Goal: Complete application form: Complete application form

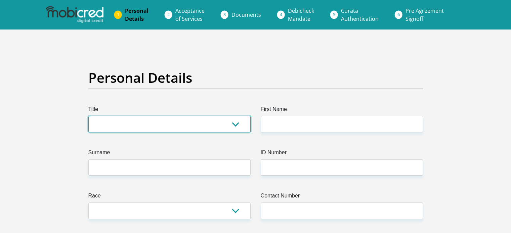
click at [184, 127] on select "Mr Ms Mrs Dr Other" at bounding box center [169, 124] width 162 height 16
select select "Mr"
click at [88, 116] on select "Mr Ms Mrs Dr Other" at bounding box center [169, 124] width 162 height 16
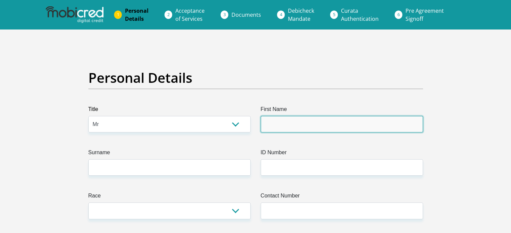
click at [301, 124] on input "First Name" at bounding box center [341, 124] width 162 height 16
type input "Lulutho"
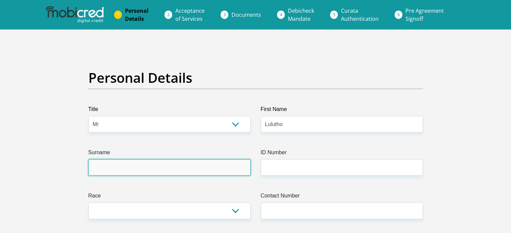
click at [197, 166] on input "Surname" at bounding box center [169, 167] width 162 height 16
type input "Ndevu"
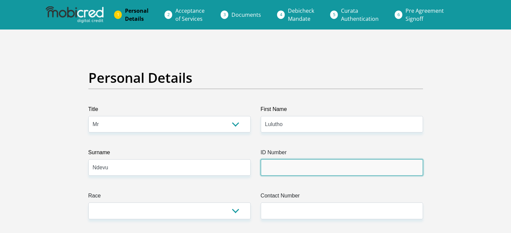
click at [282, 167] on input "ID Number" at bounding box center [341, 167] width 162 height 16
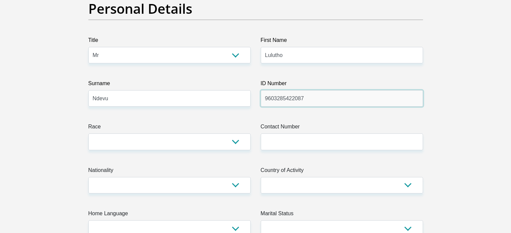
scroll to position [69, 0]
type input "9603285422087"
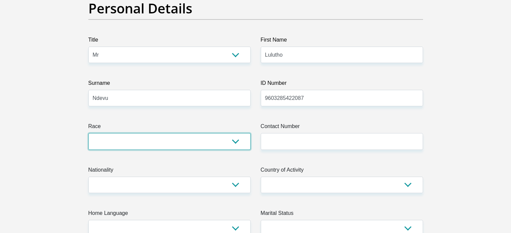
click at [231, 142] on select "Black Coloured Indian White Other" at bounding box center [169, 141] width 162 height 16
select select "1"
click at [88, 133] on select "Black Coloured Indian White Other" at bounding box center [169, 141] width 162 height 16
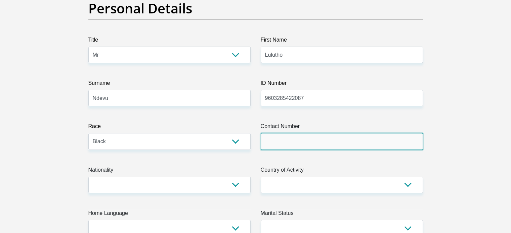
click at [279, 144] on input "Contact Number" at bounding box center [341, 141] width 162 height 16
type input "0693843603"
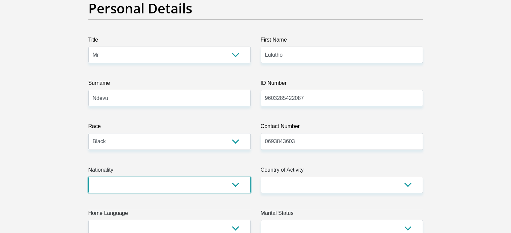
click at [236, 182] on select "South Africa Afghanistan Aland Islands Albania Algeria America Samoa American V…" at bounding box center [169, 185] width 162 height 16
select select "ZAF"
click at [88, 177] on select "South Africa Afghanistan Aland Islands Albania Algeria America Samoa American V…" at bounding box center [169, 185] width 162 height 16
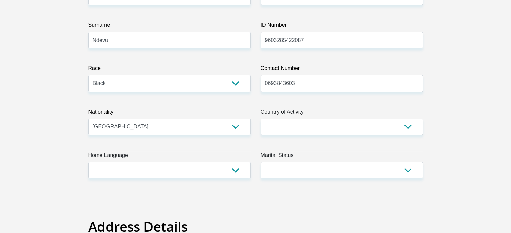
scroll to position [128, 0]
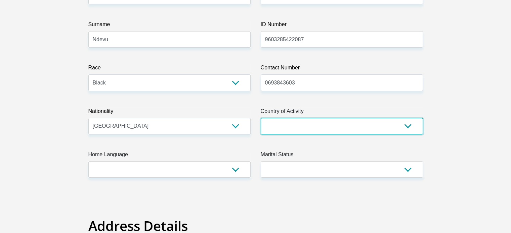
click at [405, 124] on select "South Africa Afghanistan Aland Islands Albania Algeria America Samoa American V…" at bounding box center [341, 126] width 162 height 16
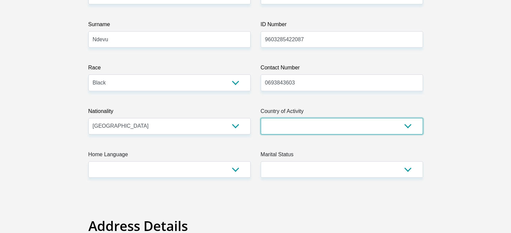
click at [407, 127] on select "South Africa Afghanistan Aland Islands Albania Algeria America Samoa American V…" at bounding box center [341, 126] width 162 height 16
select select "ZAF"
click at [260, 118] on select "South Africa Afghanistan Aland Islands Albania Algeria America Samoa American V…" at bounding box center [341, 126] width 162 height 16
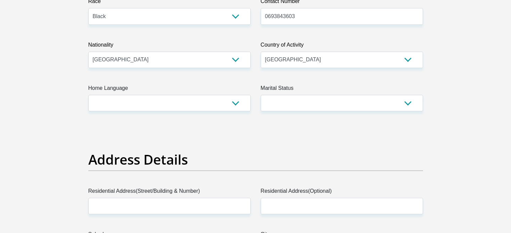
scroll to position [196, 0]
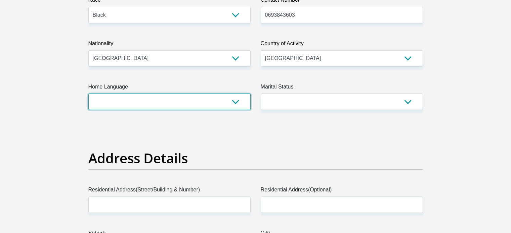
click at [234, 100] on select "Afrikaans English Sepedi South Ndebele Southern Sotho Swati Tsonga Tswana Venda…" at bounding box center [169, 102] width 162 height 16
select select "eng"
click at [88, 94] on select "Afrikaans English Sepedi South Ndebele Southern Sotho Swati Tsonga Tswana Venda…" at bounding box center [169, 102] width 162 height 16
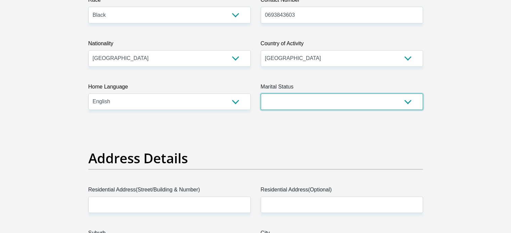
click at [405, 103] on select "Married ANC Single Divorced Widowed Married COP or Customary Law" at bounding box center [341, 102] width 162 height 16
select select "2"
click at [260, 94] on select "Married ANC Single Divorced Widowed Married COP or Customary Law" at bounding box center [341, 102] width 162 height 16
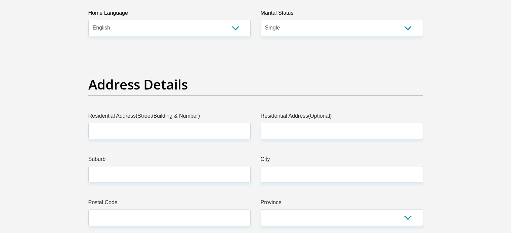
scroll to position [270, 0]
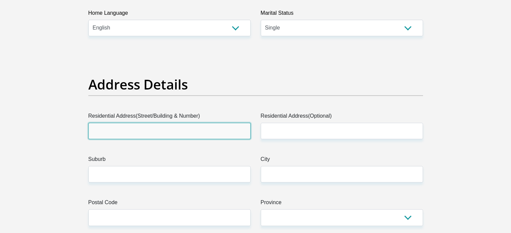
click at [195, 129] on input "Residential Address(Street/Building & Number)" at bounding box center [169, 131] width 162 height 16
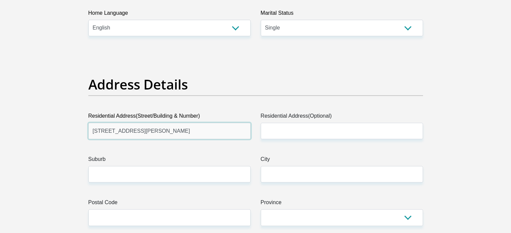
type input "3 Wilmot street"
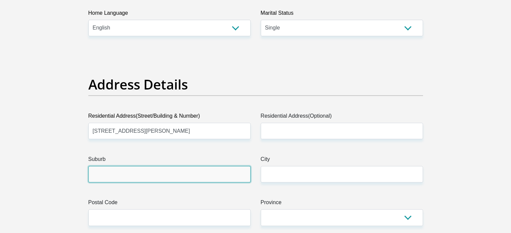
click at [154, 178] on input "Suburb" at bounding box center [169, 174] width 162 height 16
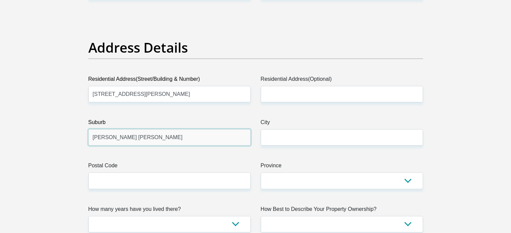
scroll to position [309, 0]
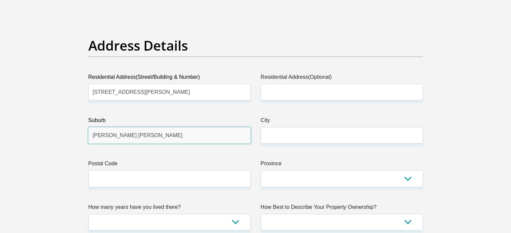
type input "Parsons Hill"
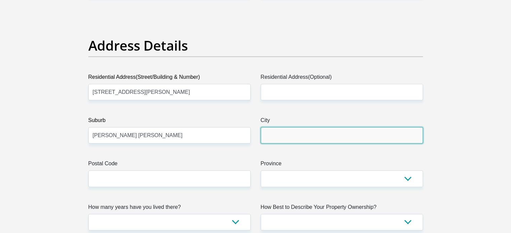
click at [282, 140] on input "City" at bounding box center [341, 135] width 162 height 16
type input "Port Elizabeth"
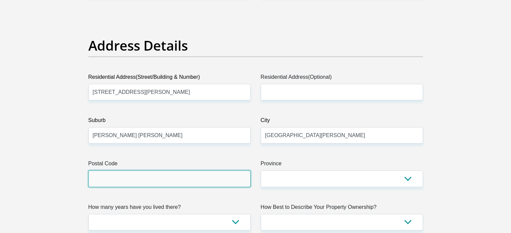
click at [170, 177] on input "Postal Code" at bounding box center [169, 179] width 162 height 16
type input "6001"
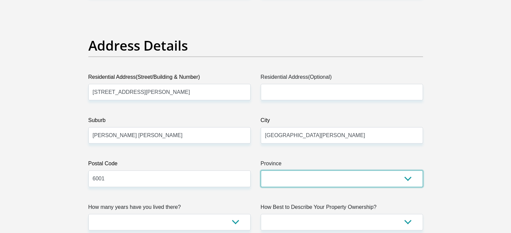
click at [395, 175] on select "Eastern Cape Free State Gauteng KwaZulu-Natal Limpopo Mpumalanga Northern Cape …" at bounding box center [341, 179] width 162 height 16
select select "[GEOGRAPHIC_DATA]"
click at [260, 171] on select "Eastern Cape Free State Gauteng KwaZulu-Natal Limpopo Mpumalanga Northern Cape …" at bounding box center [341, 179] width 162 height 16
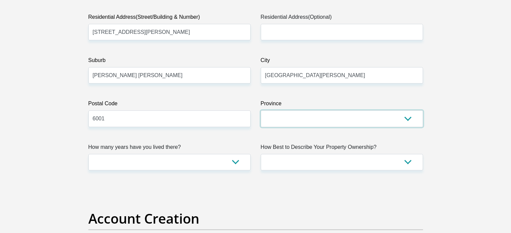
scroll to position [375, 0]
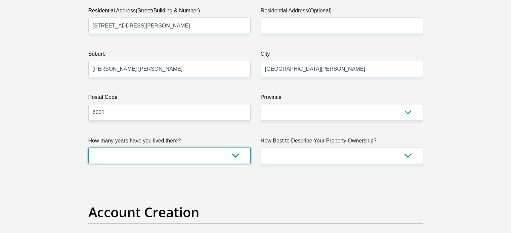
click at [241, 153] on select "less than 1 year 1-3 years 3-5 years 5+ years" at bounding box center [169, 156] width 162 height 16
select select "0"
click at [88, 148] on select "less than 1 year 1-3 years 3-5 years 5+ years" at bounding box center [169, 156] width 162 height 16
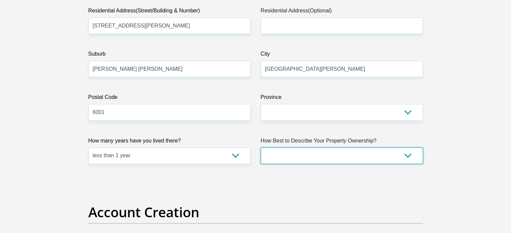
click at [363, 156] on select "Owned Rented Family Owned Company Dwelling" at bounding box center [341, 156] width 162 height 16
select select "Rented"
click at [260, 148] on select "Owned Rented Family Owned Company Dwelling" at bounding box center [341, 156] width 162 height 16
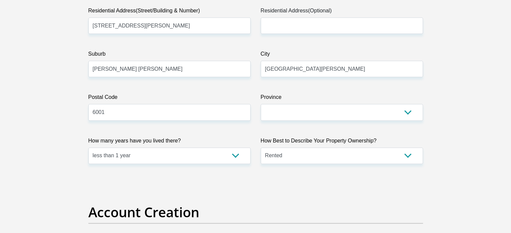
click at [414, 154] on select "Owned Rented Family Owned Company Dwelling" at bounding box center [341, 156] width 162 height 16
click at [252, 214] on h2 "Account Creation" at bounding box center [255, 212] width 334 height 16
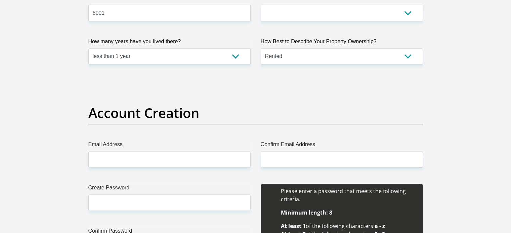
scroll to position [476, 0]
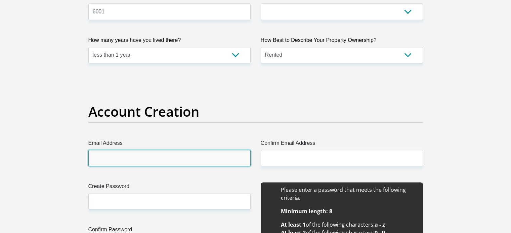
click at [171, 159] on input "Email Address" at bounding box center [169, 158] width 162 height 16
type input "ndevu.lulutho@gmail.com"
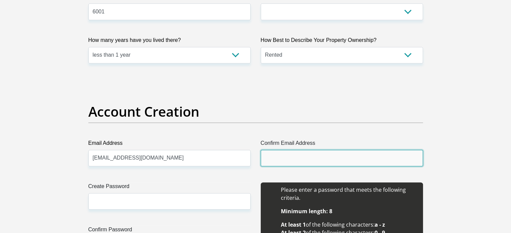
click at [287, 154] on input "Confirm Email Address" at bounding box center [341, 158] width 162 height 16
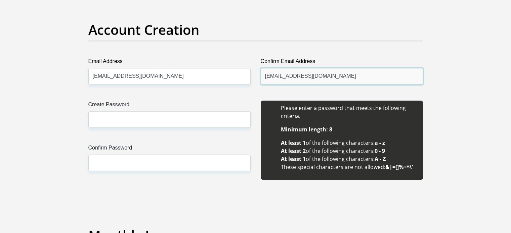
scroll to position [559, 0]
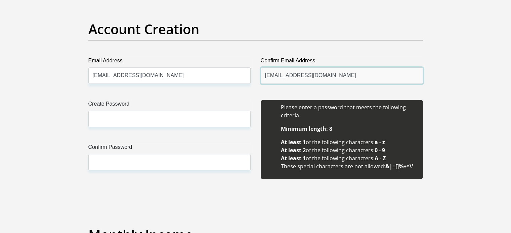
type input "ndevu.lulutho@gmail.com"
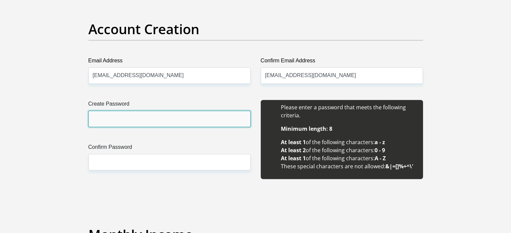
click at [171, 121] on input "Create Password" at bounding box center [169, 119] width 162 height 16
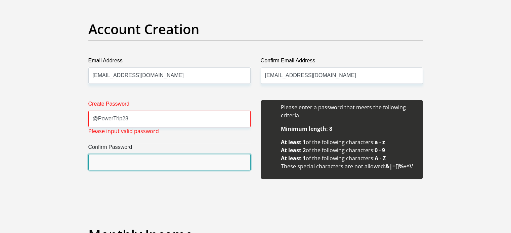
click at [149, 167] on input "Confirm Password" at bounding box center [169, 162] width 162 height 16
click at [150, 160] on input "Confirm Password" at bounding box center [169, 162] width 162 height 16
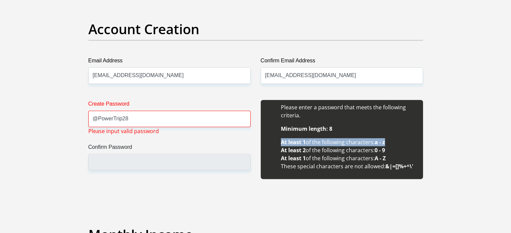
drag, startPoint x: 282, startPoint y: 142, endPoint x: 388, endPoint y: 139, distance: 106.5
click at [388, 139] on li "At least 1 of the following characters: a - z" at bounding box center [348, 142] width 135 height 8
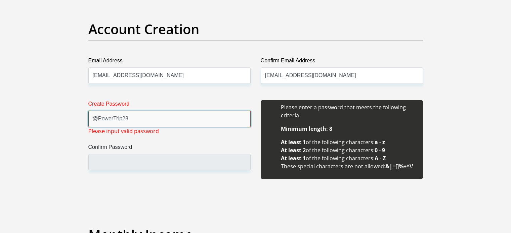
click at [95, 118] on input "@PowerTrip28" at bounding box center [169, 119] width 162 height 16
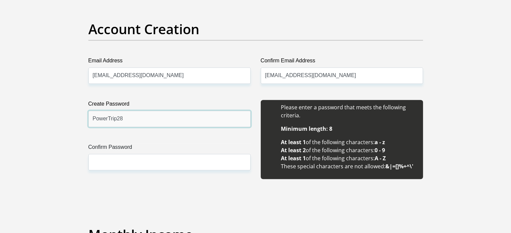
type input "PowerTrip28"
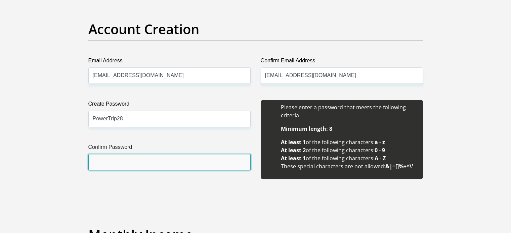
click at [106, 164] on input "Confirm Password" at bounding box center [169, 162] width 162 height 16
type input "PowerTrip28"
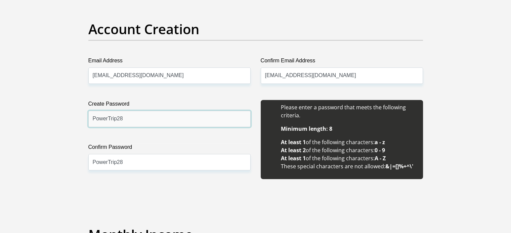
click at [138, 122] on input "PowerTrip28" at bounding box center [169, 119] width 162 height 16
type input "PowerTrip28-"
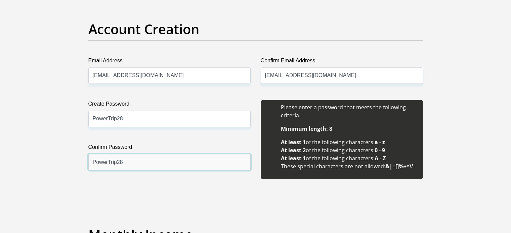
click at [141, 162] on input "PowerTrip28" at bounding box center [169, 162] width 162 height 16
type input "PowerTrip-28-"
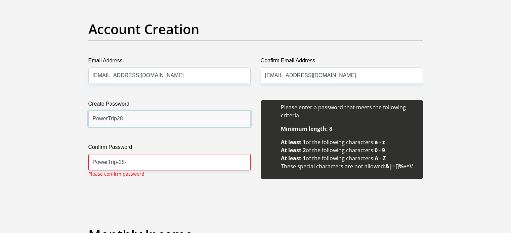
click at [116, 120] on input "PowerTrip28-" at bounding box center [169, 119] width 162 height 16
click at [129, 118] on input "PowerTrip-28-" at bounding box center [169, 119] width 162 height 16
type input "PowerTrip-28"
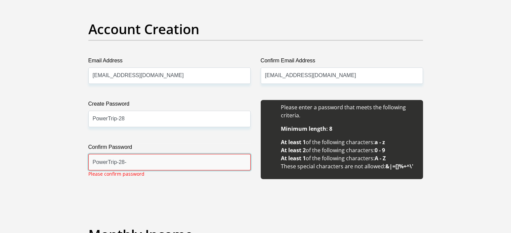
click at [149, 160] on input "PowerTrip-28-" at bounding box center [169, 162] width 162 height 16
type input "PowerTrip-28"
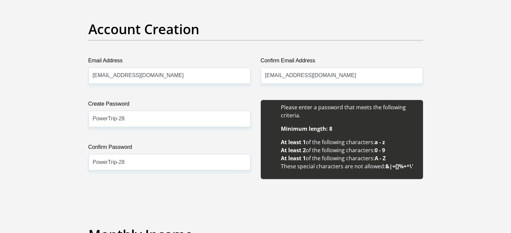
click at [172, 117] on input "PowerTrip-28" at bounding box center [169, 119] width 162 height 16
type input "PowerTrip-28@"
click at [158, 161] on input "PowerTrip-28" at bounding box center [169, 162] width 162 height 16
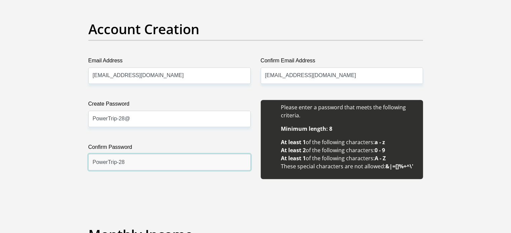
click at [158, 161] on input "PowerTrip-28" at bounding box center [169, 162] width 162 height 16
type input "PowerTrip-28@"
drag, startPoint x: 157, startPoint y: 162, endPoint x: 46, endPoint y: 169, distance: 111.7
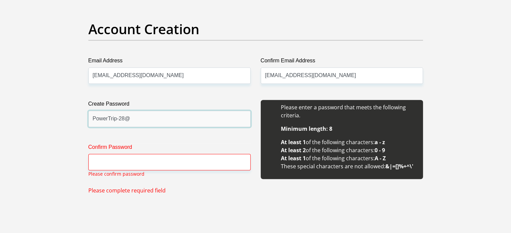
drag, startPoint x: 140, startPoint y: 116, endPoint x: 31, endPoint y: 129, distance: 109.8
click at [141, 136] on div "Create Password PowerTrip-28 Please input valid password Confirm Password Pleas…" at bounding box center [169, 147] width 172 height 95
click at [93, 120] on input "PowerTrip-28" at bounding box center [169, 119] width 162 height 16
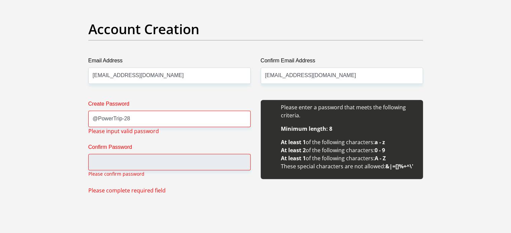
click at [156, 149] on label "Confirm Password" at bounding box center [169, 148] width 162 height 11
click at [156, 154] on input "Confirm Password" at bounding box center [169, 162] width 162 height 16
click at [165, 121] on input "@PowerTrip-28" at bounding box center [169, 119] width 162 height 16
click at [157, 142] on div "Create Password @PowerTrip-28 Please input valid password Confirm Password Plea…" at bounding box center [169, 147] width 172 height 95
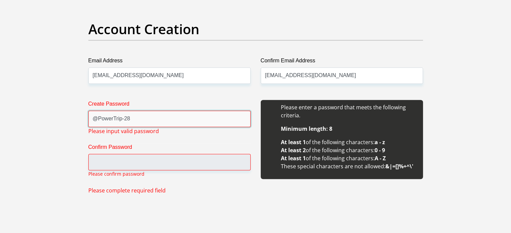
click at [97, 119] on input "@PowerTrip-28" at bounding box center [169, 119] width 162 height 16
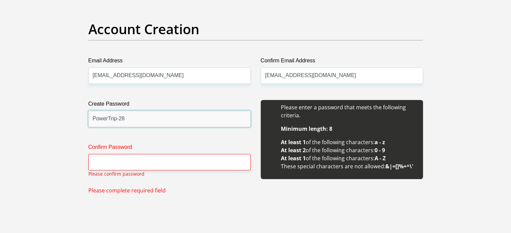
click at [117, 117] on input "PowerTrip-28" at bounding box center [169, 119] width 162 height 16
type input "PowerTrip28"
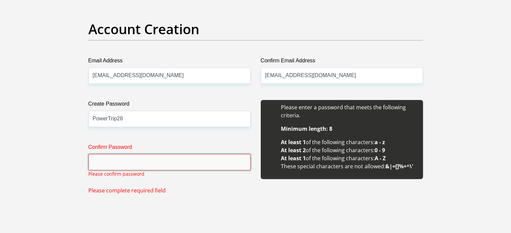
click at [131, 161] on input "Confirm Password" at bounding box center [169, 162] width 162 height 16
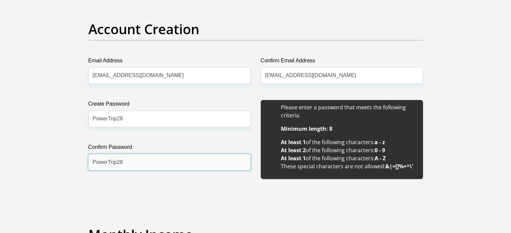
type input "PowerTrip28"
click at [159, 146] on label "Confirm Password" at bounding box center [169, 148] width 162 height 11
click at [159, 154] on input "PowerTrip28" at bounding box center [169, 162] width 162 height 16
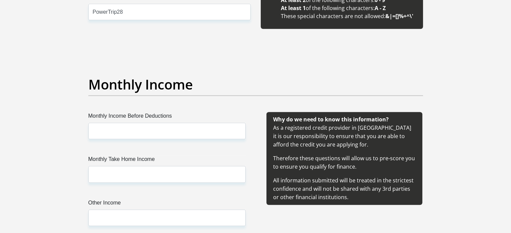
scroll to position [766, 0]
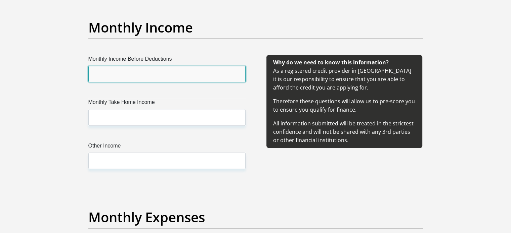
click at [137, 76] on input "Monthly Income Before Deductions" at bounding box center [166, 74] width 157 height 16
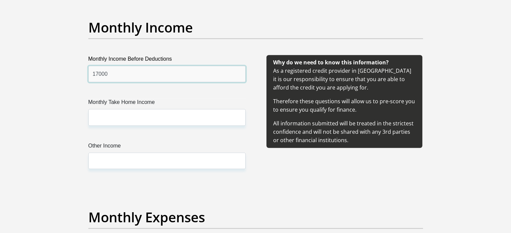
type input "17000"
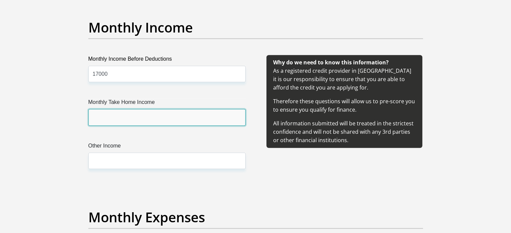
click at [128, 114] on input "Monthly Take Home Income" at bounding box center [166, 117] width 157 height 16
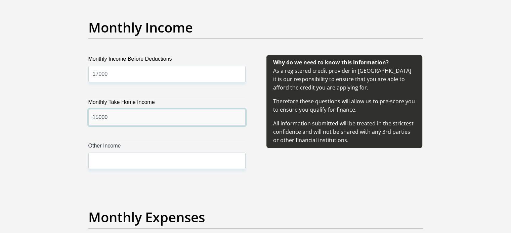
type input "15000"
click at [127, 140] on div "Monthly Income Before Deductions 17000 Monthly Take Home Income 15000 Other Inc…" at bounding box center [166, 120] width 177 height 130
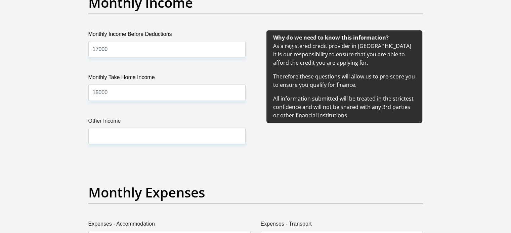
scroll to position [797, 0]
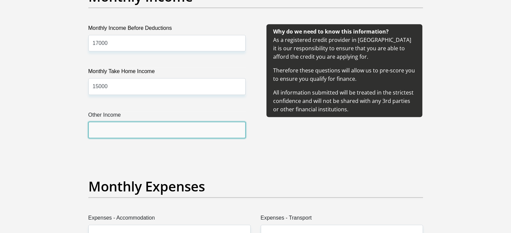
click at [125, 133] on input "Other Income" at bounding box center [166, 130] width 157 height 16
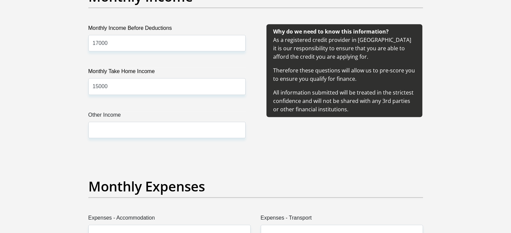
click at [121, 147] on div "Monthly Income Before Deductions 17000 Monthly Take Home Income 15000 Other Inc…" at bounding box center [166, 89] width 177 height 130
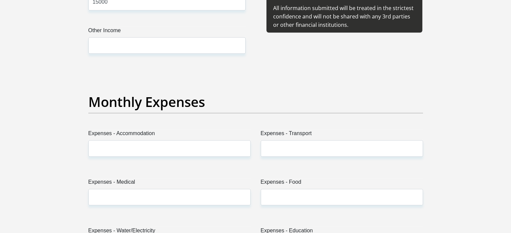
scroll to position [883, 0]
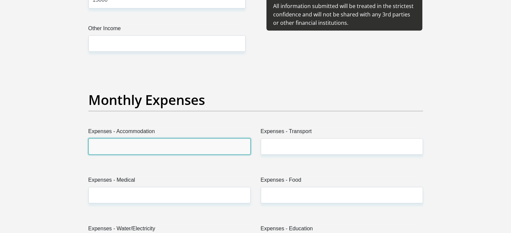
click at [156, 143] on input "Expenses - Accommodation" at bounding box center [169, 146] width 162 height 16
type input "5000"
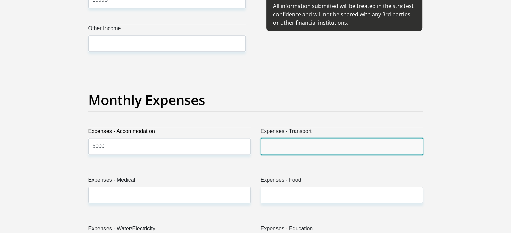
click at [276, 142] on input "Expenses - Transport" at bounding box center [341, 146] width 162 height 16
type input "0"
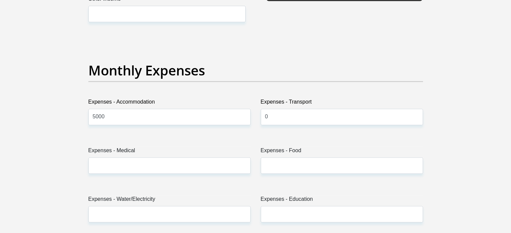
scroll to position [914, 0]
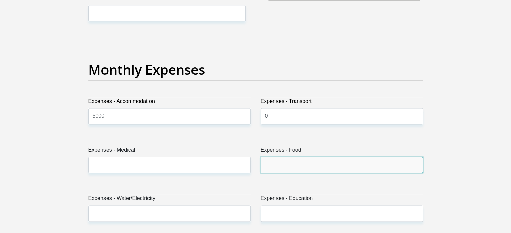
click at [271, 163] on input "Expenses - Food" at bounding box center [341, 165] width 162 height 16
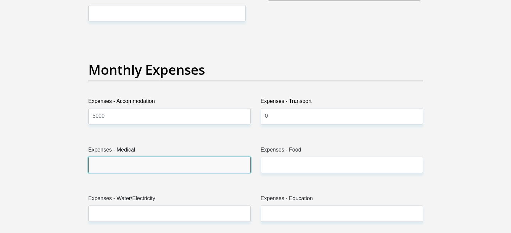
click at [158, 170] on input "Expenses - Medical" at bounding box center [169, 165] width 162 height 16
type input "0"
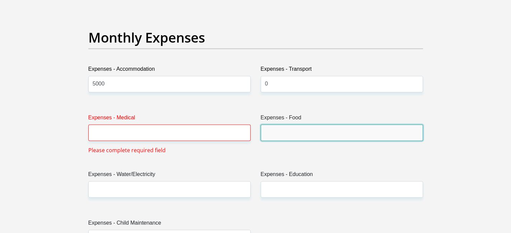
click at [277, 136] on input "Expenses - Food" at bounding box center [341, 133] width 162 height 16
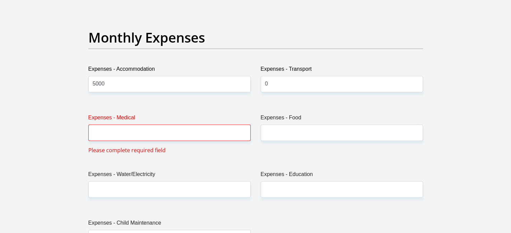
click at [163, 130] on input "Expenses - Medical" at bounding box center [169, 133] width 162 height 16
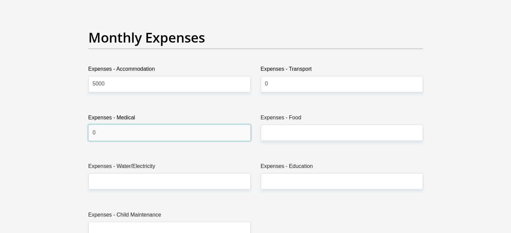
type input "0"
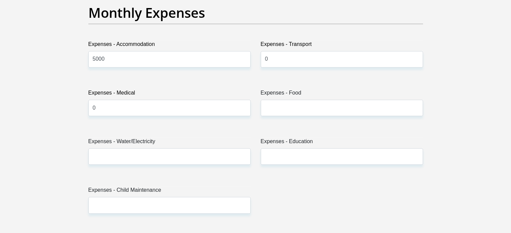
scroll to position [971, 0]
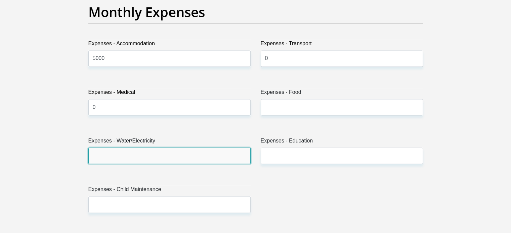
click at [138, 155] on input "Expenses - Water/Electricity" at bounding box center [169, 156] width 162 height 16
type input "300"
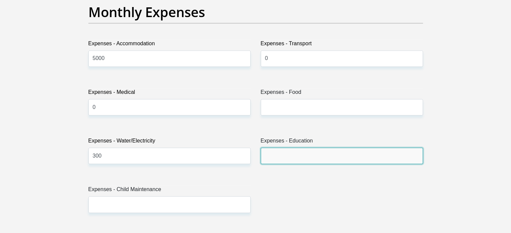
click at [296, 154] on input "Expenses - Education" at bounding box center [341, 156] width 162 height 16
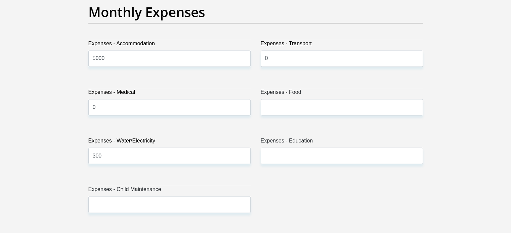
click at [284, 191] on div "Title Mr Ms Mrs Dr Other First Name Lulutho Surname Ndevu ID Number 96032854220…" at bounding box center [255, 226] width 344 height 2184
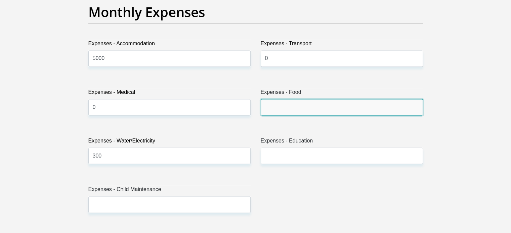
click at [272, 99] on input "Expenses - Food" at bounding box center [341, 107] width 162 height 16
type input "1500"
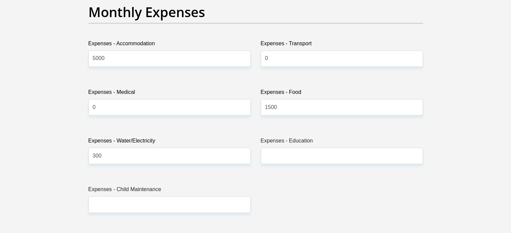
click at [273, 194] on div "Title Mr Ms Mrs Dr Other First Name Lulutho Surname Ndevu ID Number 96032854220…" at bounding box center [255, 226] width 344 height 2184
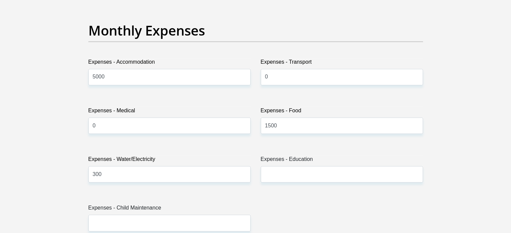
scroll to position [949, 0]
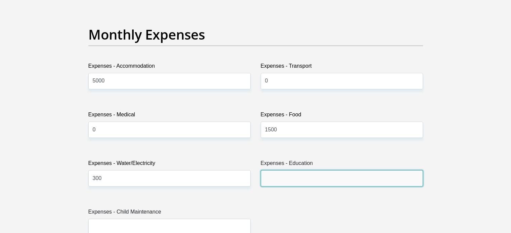
click at [284, 177] on input "Expenses - Education" at bounding box center [341, 178] width 162 height 16
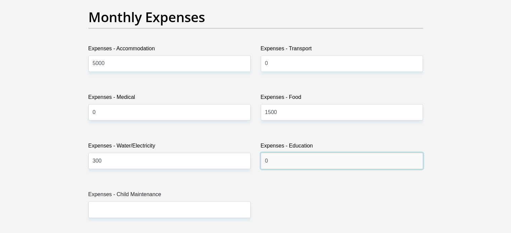
type input "0"
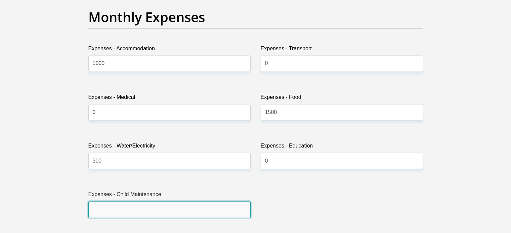
click at [207, 205] on input "Expenses - Child Maintenance" at bounding box center [169, 209] width 162 height 16
type input "0"
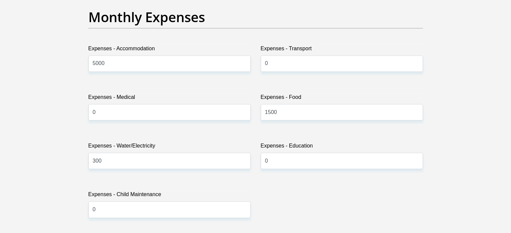
click at [270, 193] on div "Title Mr Ms Mrs Dr Other First Name Lulutho Surname Ndevu ID Number 96032854220…" at bounding box center [255, 231] width 344 height 2184
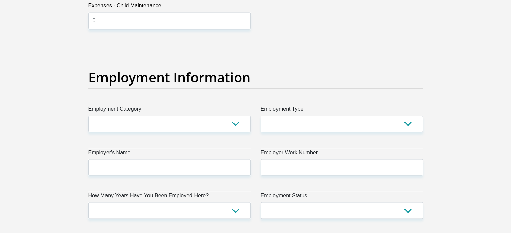
scroll to position [1157, 0]
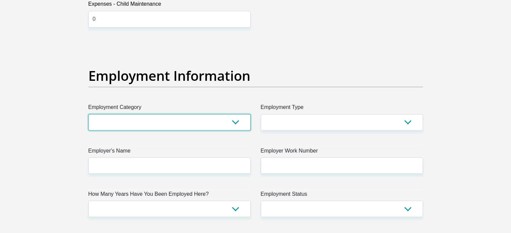
click at [234, 122] on select "AGRICULTURE ALCOHOL & TOBACCO CONSTRUCTION MATERIALS METALLURGY EQUIPMENT FOR R…" at bounding box center [169, 122] width 162 height 16
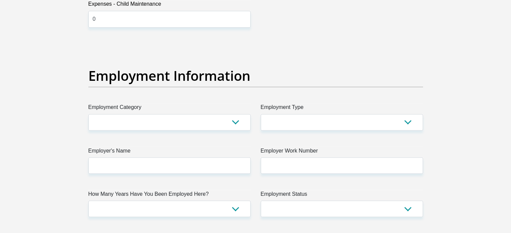
click at [189, 147] on label "Employer's Name" at bounding box center [169, 152] width 162 height 11
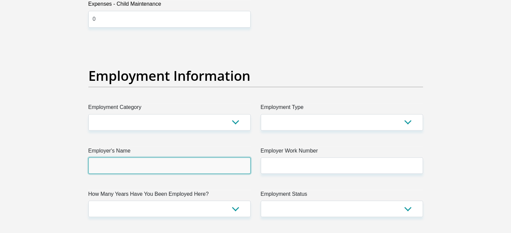
click at [189, 157] on input "Employer's Name" at bounding box center [169, 165] width 162 height 16
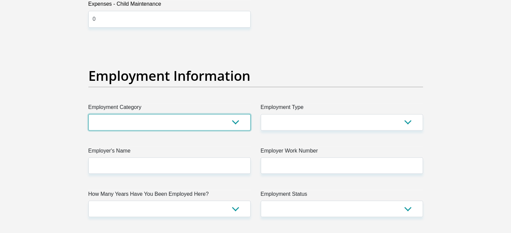
click at [222, 127] on select "AGRICULTURE ALCOHOL & TOBACCO CONSTRUCTION MATERIALS METALLURGY EQUIPMENT FOR R…" at bounding box center [169, 122] width 162 height 16
click at [162, 123] on select "AGRICULTURE ALCOHOL & TOBACCO CONSTRUCTION MATERIALS METALLURGY EQUIPMENT FOR R…" at bounding box center [169, 122] width 162 height 16
select select "69"
click at [88, 114] on select "AGRICULTURE ALCOHOL & TOBACCO CONSTRUCTION MATERIALS METALLURGY EQUIPMENT FOR R…" at bounding box center [169, 122] width 162 height 16
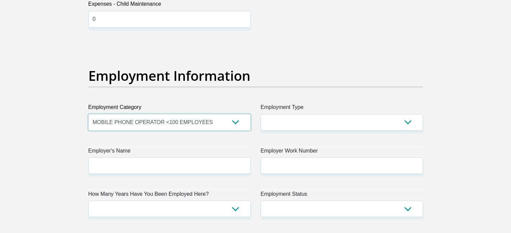
click at [233, 123] on select "AGRICULTURE ALCOHOL & TOBACCO CONSTRUCTION MATERIALS METALLURGY EQUIPMENT FOR R…" at bounding box center [169, 122] width 162 height 16
click at [252, 142] on div "Title Mr Ms Mrs Dr Other First Name Lulutho Surname Ndevu ID Number 96032854220…" at bounding box center [255, 40] width 344 height 2184
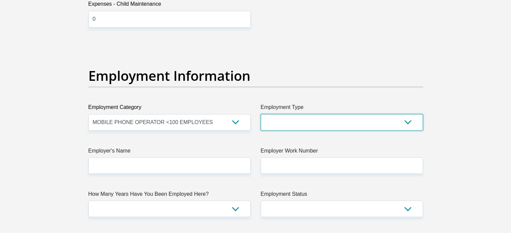
click at [315, 120] on select "College/Lecturer Craft Seller Creative Driver Executive Farmer Forces - Non Com…" at bounding box center [341, 122] width 162 height 16
click at [305, 121] on select "College/Lecturer Craft Seller Creative Driver Executive Farmer Forces - Non Com…" at bounding box center [341, 122] width 162 height 16
select select "Unknown/Other"
click at [260, 114] on select "College/Lecturer Craft Seller Creative Driver Executive Farmer Forces - Non Com…" at bounding box center [341, 122] width 162 height 16
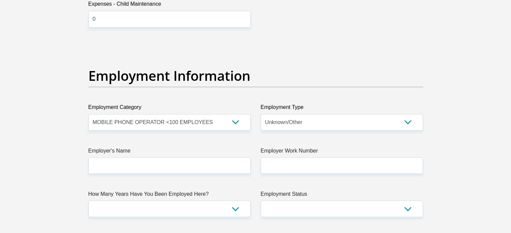
click at [253, 145] on div "Title Mr Ms Mrs Dr Other First Name Lulutho Surname Ndevu ID Number 96032854220…" at bounding box center [255, 40] width 344 height 2184
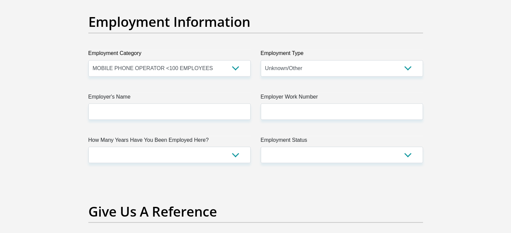
scroll to position [1212, 0]
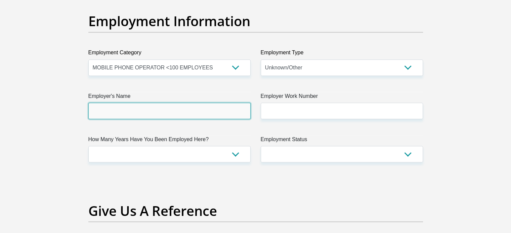
click at [198, 111] on input "Employer's Name" at bounding box center [169, 111] width 162 height 16
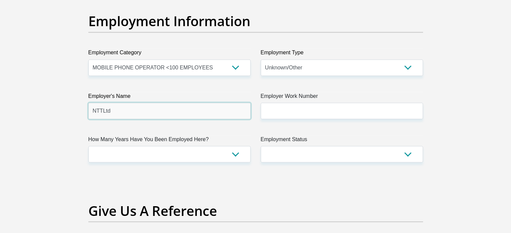
click at [102, 111] on input "NTTLtd" at bounding box center [169, 111] width 162 height 16
type input "NTT"
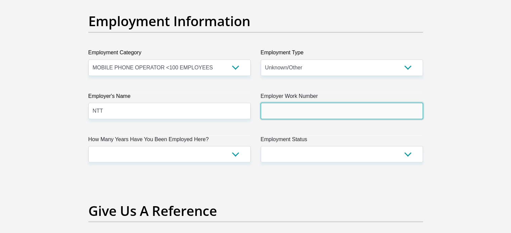
click at [288, 112] on input "Employer Work Number" at bounding box center [341, 111] width 162 height 16
click at [288, 110] on input "Employer Work Number" at bounding box center [341, 111] width 162 height 16
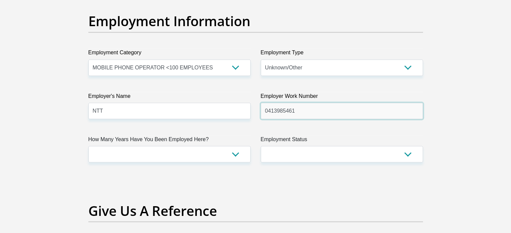
type input "0413985461"
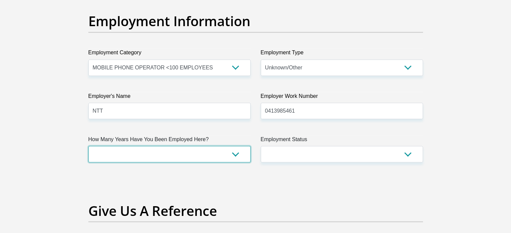
click at [181, 150] on select "less than 1 year 1-3 years 3-5 years 5+ years" at bounding box center [169, 154] width 162 height 16
select select "48"
click at [88, 146] on select "less than 1 year 1-3 years 3-5 years 5+ years" at bounding box center [169, 154] width 162 height 16
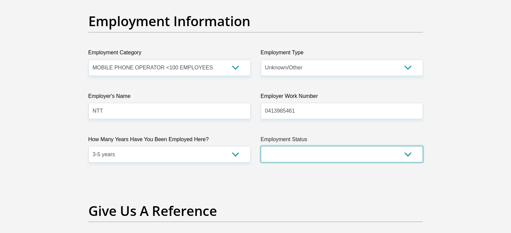
click at [363, 146] on select "Permanent/Full-time Part-time/Casual Contract Worker Self-Employed Housewife Re…" at bounding box center [341, 154] width 162 height 16
select select "1"
click at [260, 146] on select "Permanent/Full-time Part-time/Casual Contract Worker Self-Employed Housewife Re…" at bounding box center [341, 154] width 162 height 16
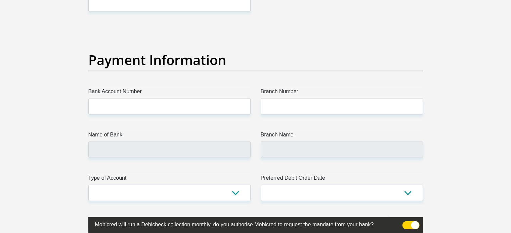
scroll to position [1521, 0]
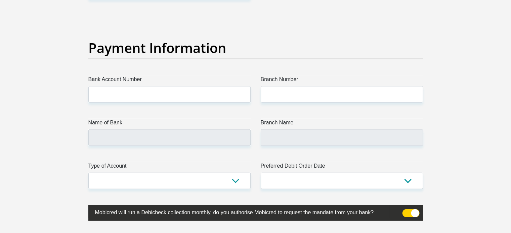
drag, startPoint x: 0, startPoint y: 219, endPoint x: 356, endPoint y: 7, distance: 414.1
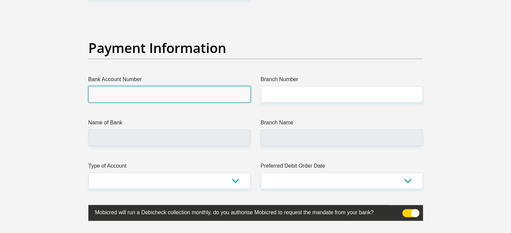
click at [187, 96] on input "Bank Account Number" at bounding box center [169, 94] width 162 height 16
type input "4083328253"
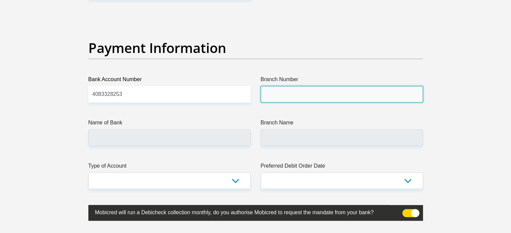
click at [283, 92] on input "Branch Number" at bounding box center [341, 94] width 162 height 16
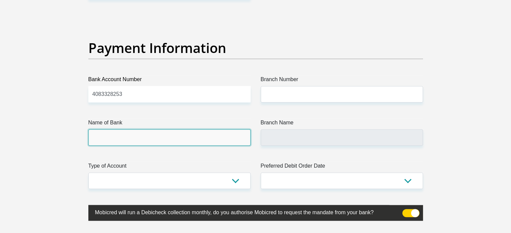
click at [158, 137] on input "Name of Bank" at bounding box center [169, 138] width 162 height 16
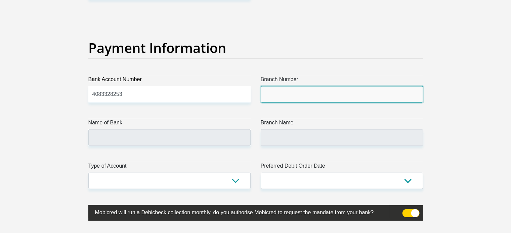
click at [278, 95] on input "Branch Number" at bounding box center [341, 94] width 162 height 16
paste input "632005"
type input "632005"
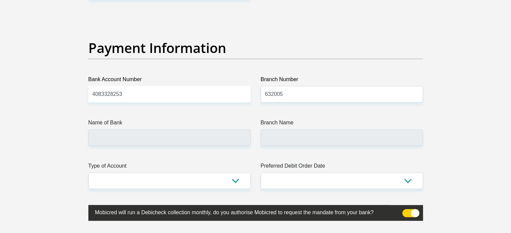
click at [155, 162] on label "Type of Account" at bounding box center [169, 167] width 162 height 11
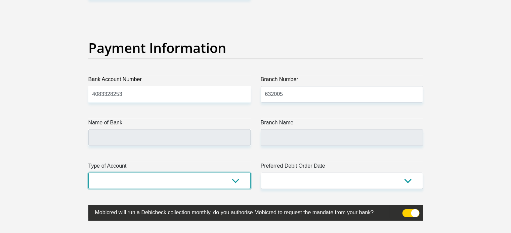
click at [155, 173] on select "Cheque Savings" at bounding box center [169, 181] width 162 height 16
type input "ABSA BANK"
type input "ABSA ELECTRONIC SETTLEMENT CNT"
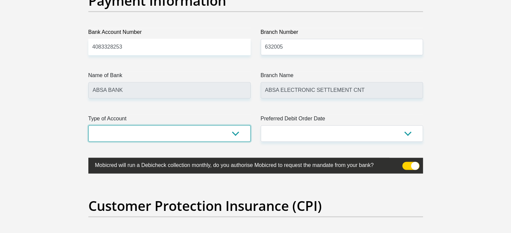
scroll to position [1570, 0]
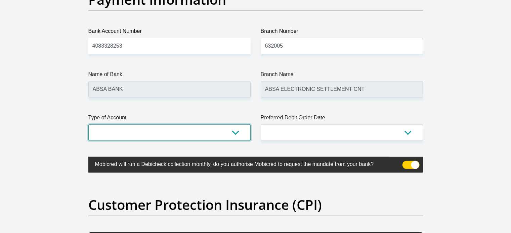
click at [235, 135] on select "Cheque Savings" at bounding box center [169, 133] width 162 height 16
select select "CUR"
click at [88, 125] on select "Cheque Savings" at bounding box center [169, 133] width 162 height 16
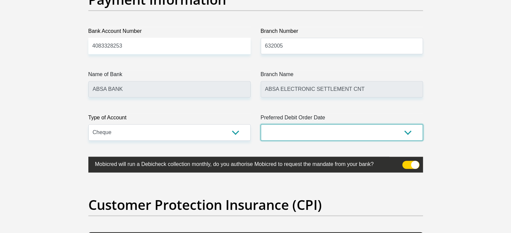
click at [364, 127] on select "1st 2nd 3rd 4th 5th 7th 18th 19th 20th 21st 22nd 23rd 24th 25th 26th 27th 28th …" at bounding box center [341, 133] width 162 height 16
select select "26"
click at [260, 125] on select "1st 2nd 3rd 4th 5th 7th 18th 19th 20th 21st 22nd 23rd 24th 25th 26th 27th 28th …" at bounding box center [341, 133] width 162 height 16
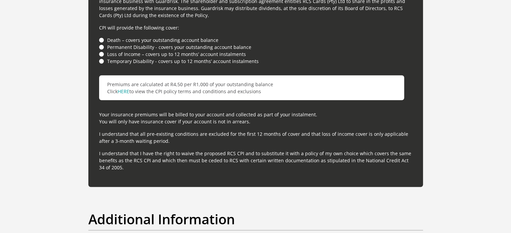
scroll to position [1900, 0]
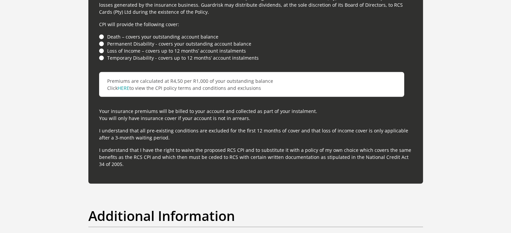
click at [99, 110] on p "Your insurance premiums will be billed to your account and collected as part of…" at bounding box center [255, 115] width 313 height 14
drag, startPoint x: 99, startPoint y: 110, endPoint x: 201, endPoint y: 160, distance: 113.2
click at [201, 160] on div "For your protection your credit facility includes Customer Protection Insurance…" at bounding box center [255, 43] width 334 height 282
click at [166, 159] on p "I understand that I have the right to waive the proposed RCS CPI and to substit…" at bounding box center [255, 157] width 313 height 21
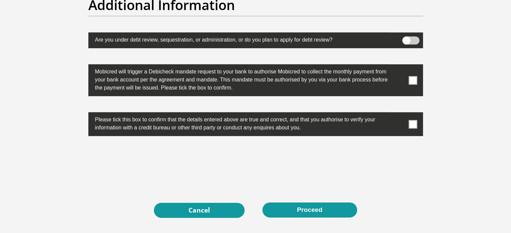
scroll to position [2111, 0]
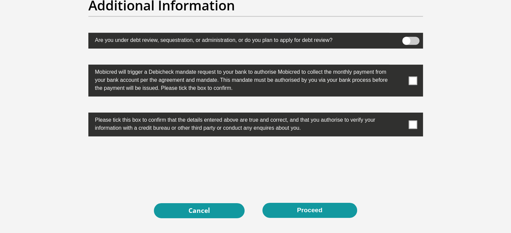
click at [413, 124] on span at bounding box center [412, 125] width 8 height 8
click at [399, 114] on input "checkbox" at bounding box center [399, 114] width 0 height 0
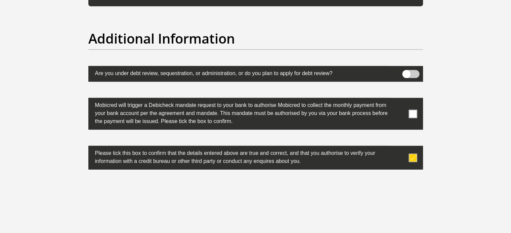
scroll to position [2064, 0]
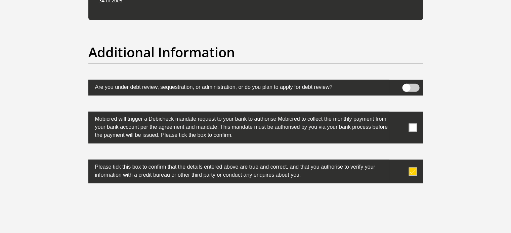
click at [411, 126] on span at bounding box center [412, 128] width 8 height 8
click at [399, 113] on input "checkbox" at bounding box center [399, 113] width 0 height 0
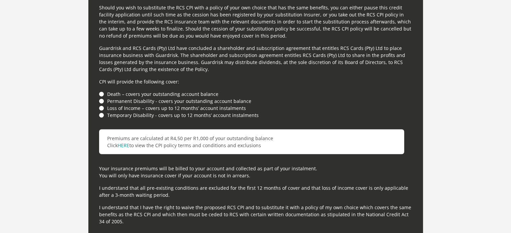
scroll to position [1843, 0]
click at [100, 107] on li "Loss of Income – covers up to 12 months’ account instalments" at bounding box center [255, 107] width 313 height 7
click at [124, 142] on link "HERE" at bounding box center [123, 145] width 12 height 6
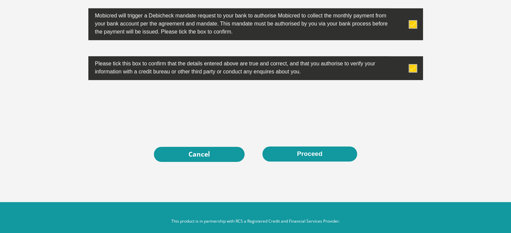
scroll to position [2167, 0]
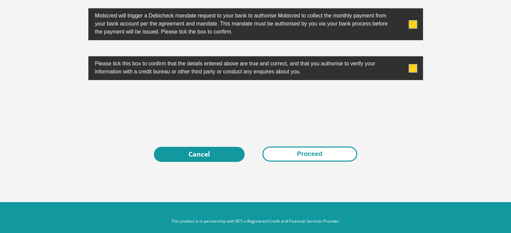
click at [312, 153] on button "Proceed" at bounding box center [309, 154] width 95 height 15
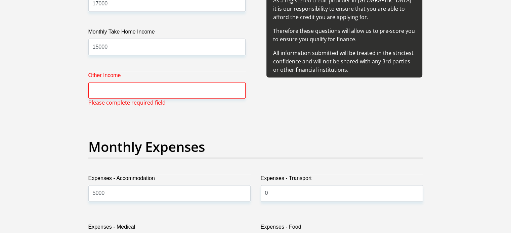
scroll to position [834, 0]
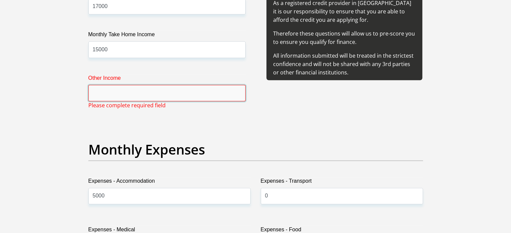
click at [147, 94] on input "Other Income" at bounding box center [166, 93] width 157 height 16
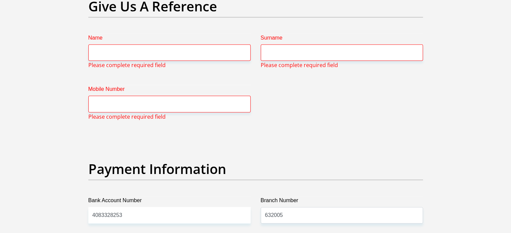
scroll to position [1388, 0]
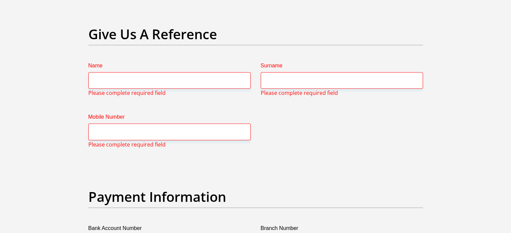
type input "0"
click at [158, 83] on input "Name" at bounding box center [169, 81] width 162 height 16
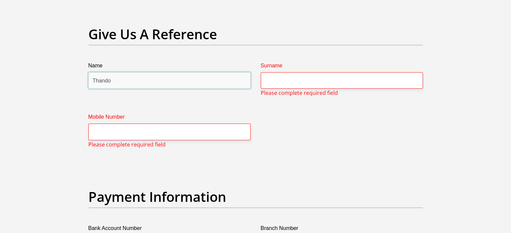
type input "Thando"
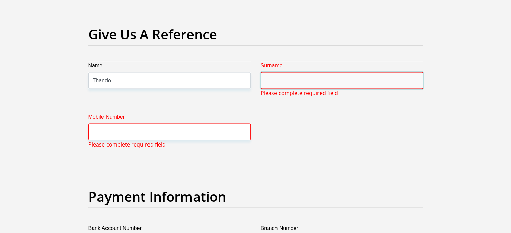
click at [294, 77] on input "Surname" at bounding box center [341, 81] width 162 height 16
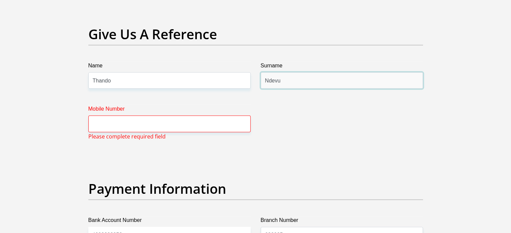
type input "Ndevu"
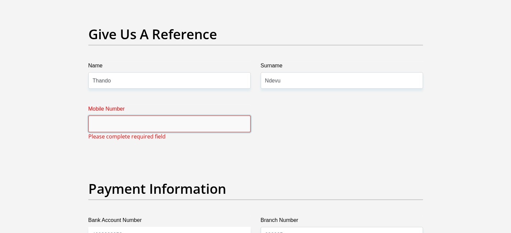
click at [124, 126] on input "Mobile Number" at bounding box center [169, 124] width 162 height 16
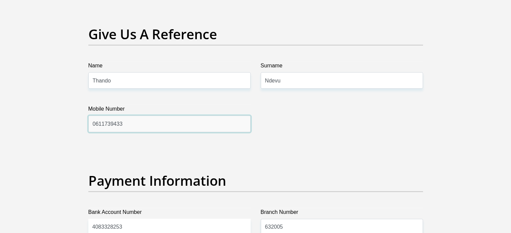
type input "0611739433"
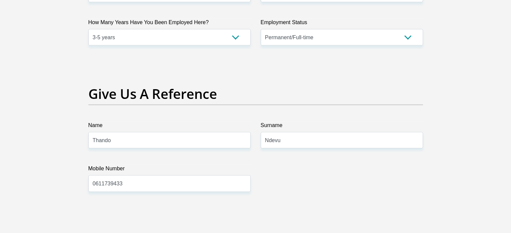
scroll to position [2161, 0]
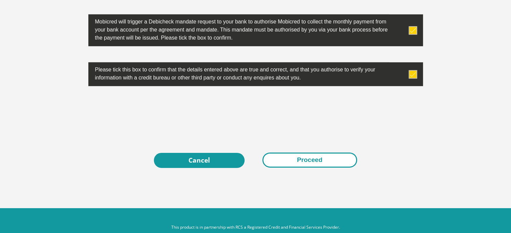
click at [309, 162] on button "Proceed" at bounding box center [309, 160] width 95 height 15
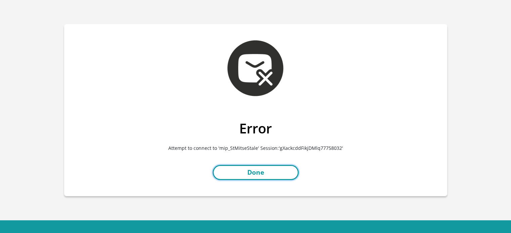
click at [249, 172] on link "Done" at bounding box center [255, 172] width 86 height 15
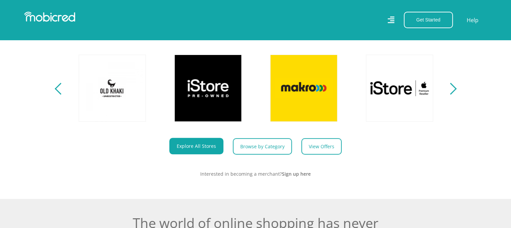
scroll to position [236, 0]
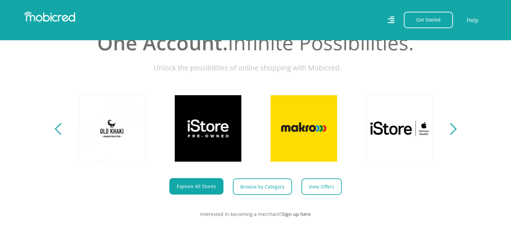
click at [452, 135] on div "Next" at bounding box center [450, 129] width 12 height 12
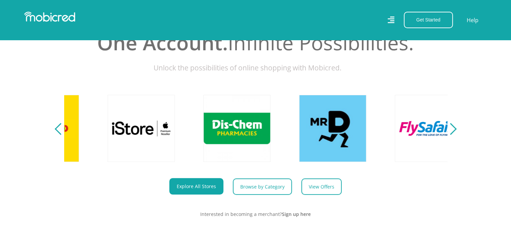
scroll to position [0, 861]
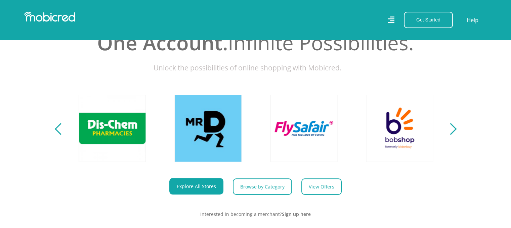
click at [452, 135] on div "Next" at bounding box center [450, 129] width 12 height 12
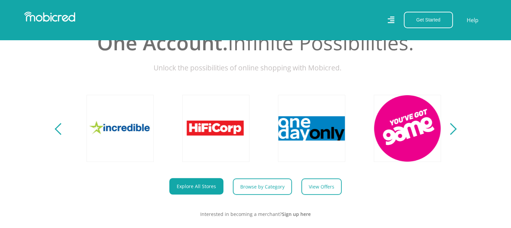
scroll to position [0, 1243]
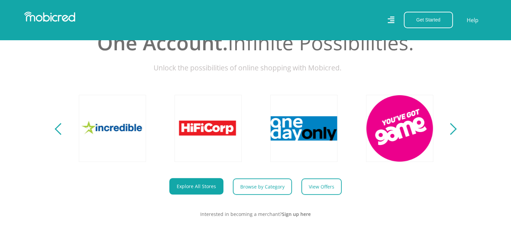
click at [452, 135] on div "Next" at bounding box center [450, 129] width 12 height 12
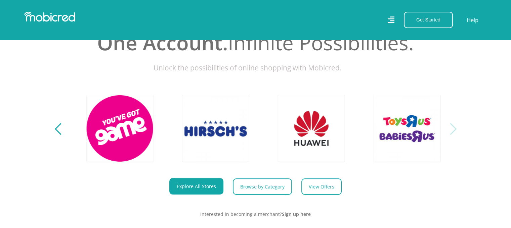
scroll to position [0, 1531]
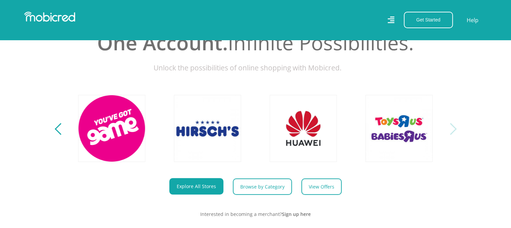
click at [452, 135] on div "Next" at bounding box center [450, 129] width 12 height 12
click at [60, 135] on div "Previous" at bounding box center [60, 129] width 12 height 12
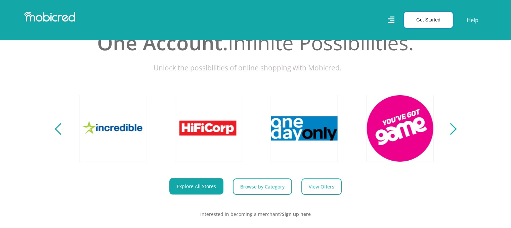
scroll to position [0, 1243]
click at [433, 18] on button "Get Started" at bounding box center [427, 20] width 49 height 16
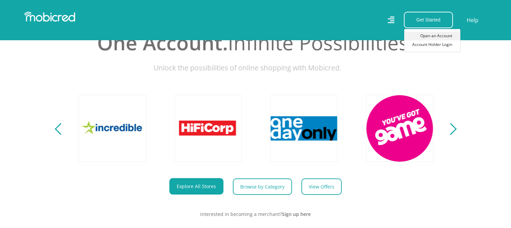
click at [433, 36] on link "Open an Account" at bounding box center [432, 36] width 56 height 9
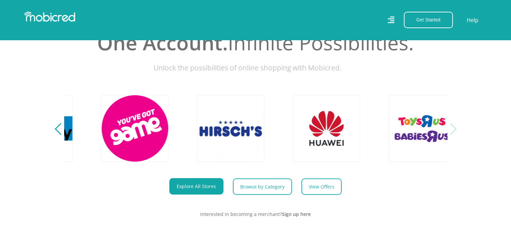
scroll to position [0, 1531]
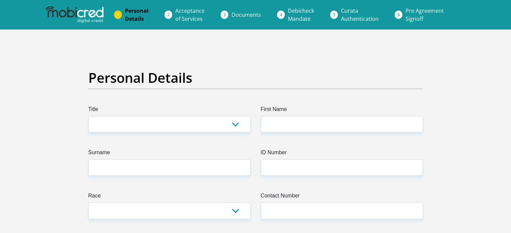
click at [120, 13] on li "Personal Details" at bounding box center [145, 14] width 50 height 21
click at [130, 16] on span "Personal Details" at bounding box center [136, 14] width 23 height 15
click at [185, 10] on span "Acceptance of Services" at bounding box center [189, 14] width 29 height 15
click at [186, 11] on span "Acceptance of Services" at bounding box center [189, 14] width 29 height 15
click at [245, 15] on span "Documents" at bounding box center [246, 14] width 30 height 7
